Goal: Information Seeking & Learning: Learn about a topic

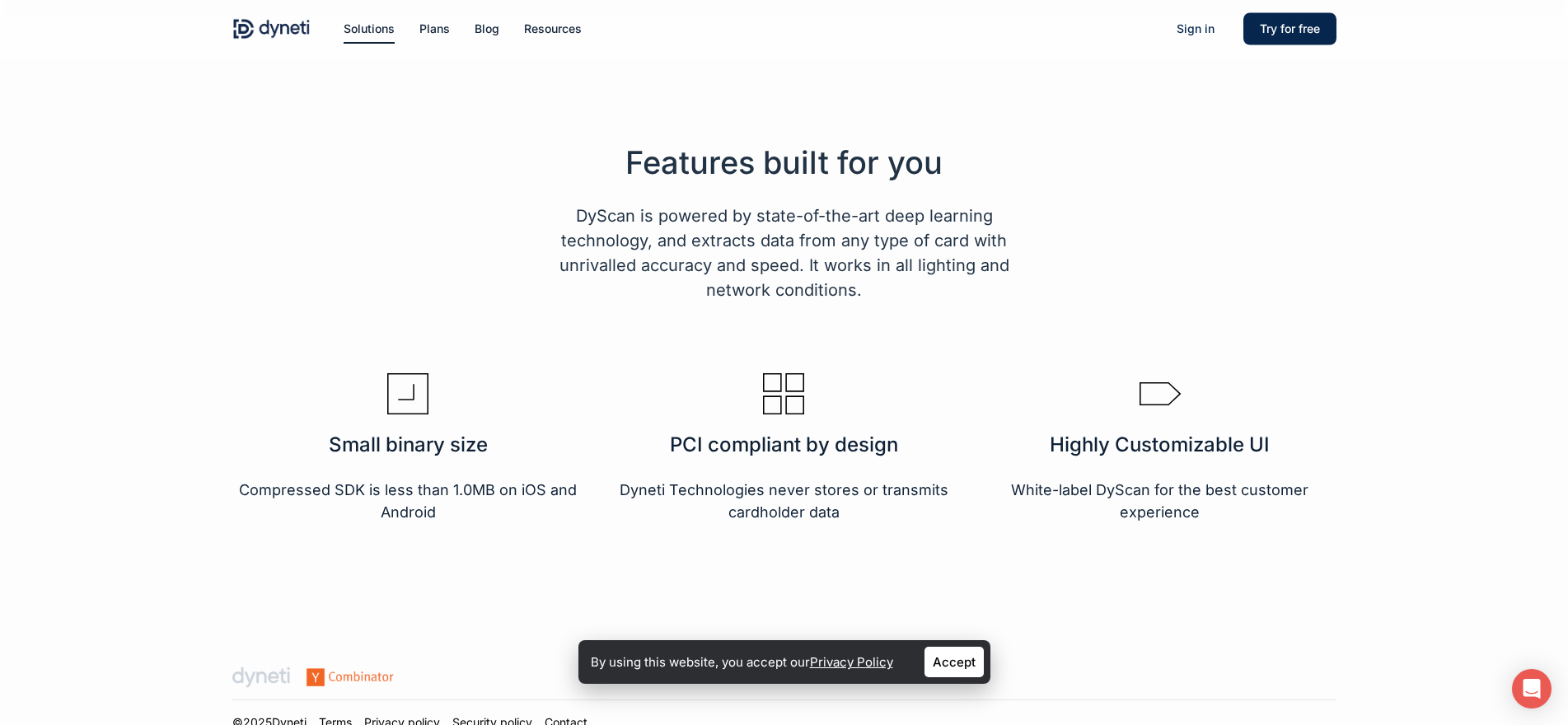
scroll to position [2800, 0]
